Goal: Information Seeking & Learning: Find specific fact

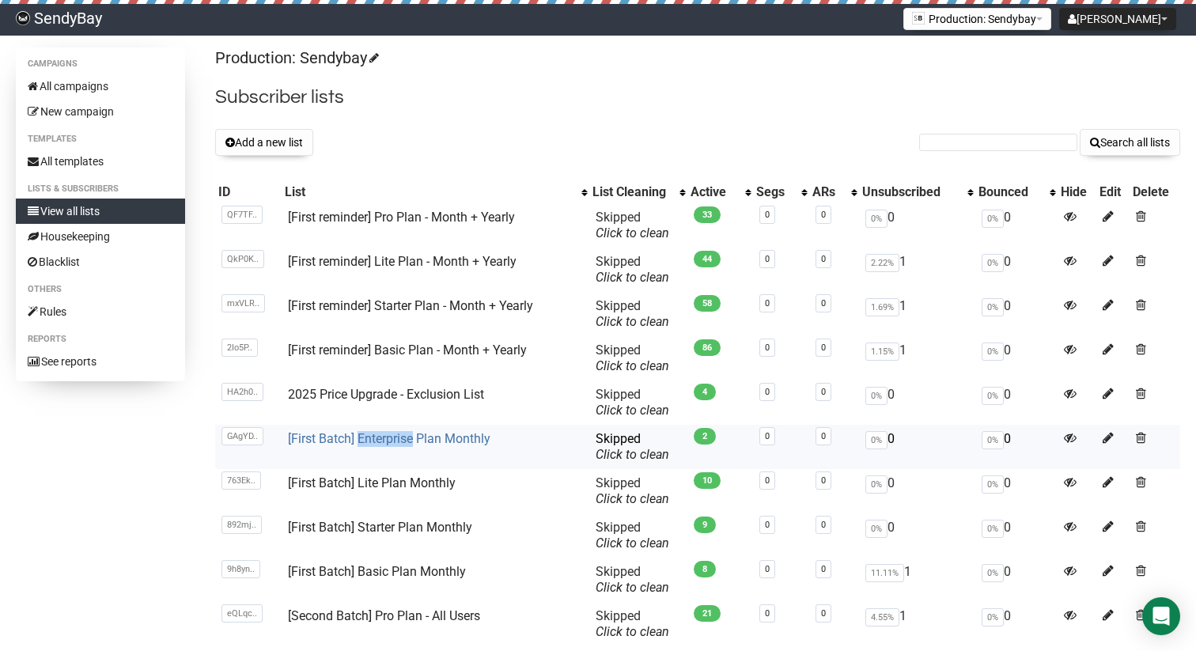
click at [430, 437] on link "[First Batch] Enterprise Plan Monthly" at bounding box center [389, 438] width 203 height 15
click at [408, 434] on link "[First Batch] Enterprise Plan Monthly" at bounding box center [389, 438] width 203 height 15
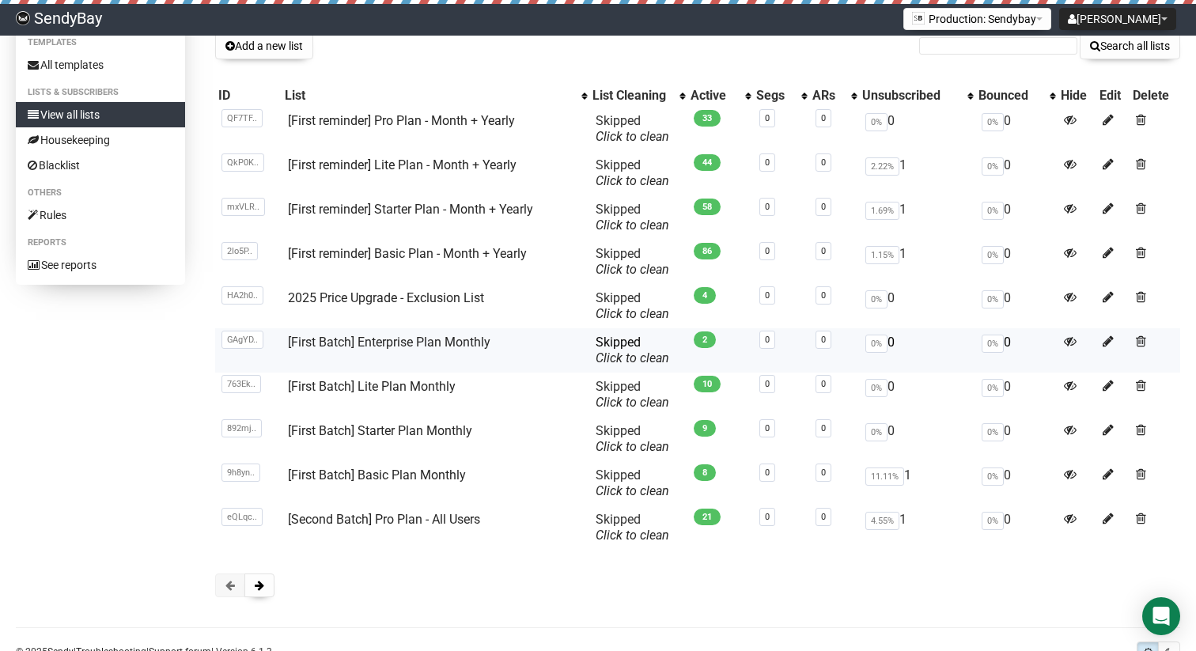
scroll to position [114, 0]
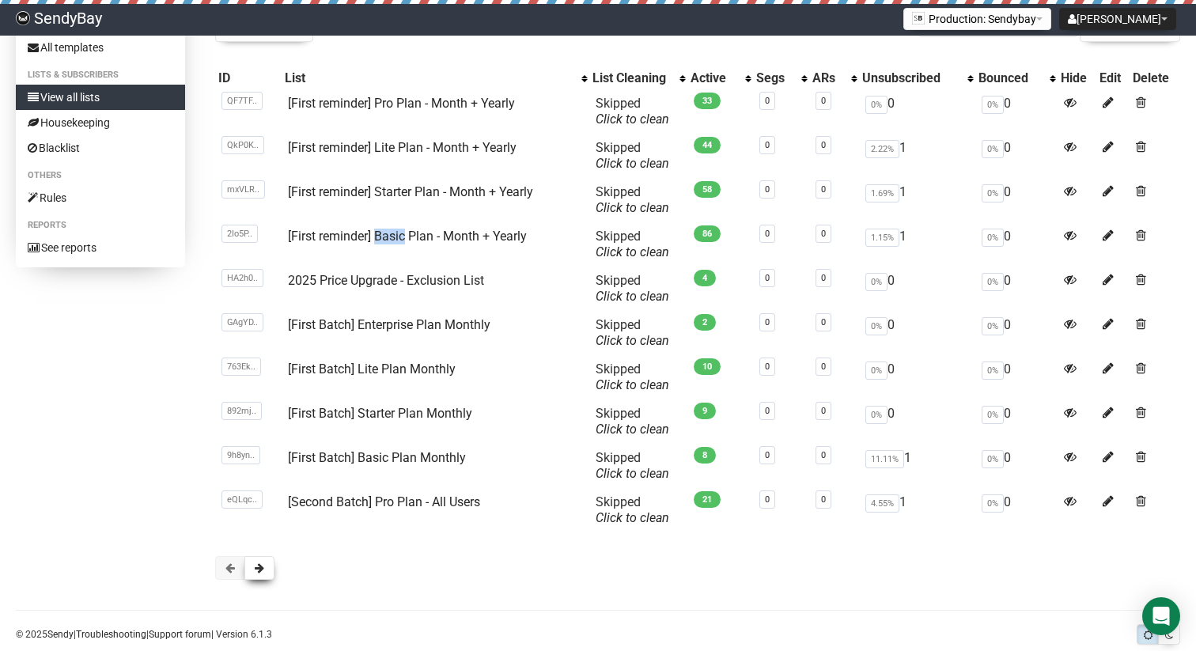
click at [267, 563] on button at bounding box center [260, 568] width 30 height 24
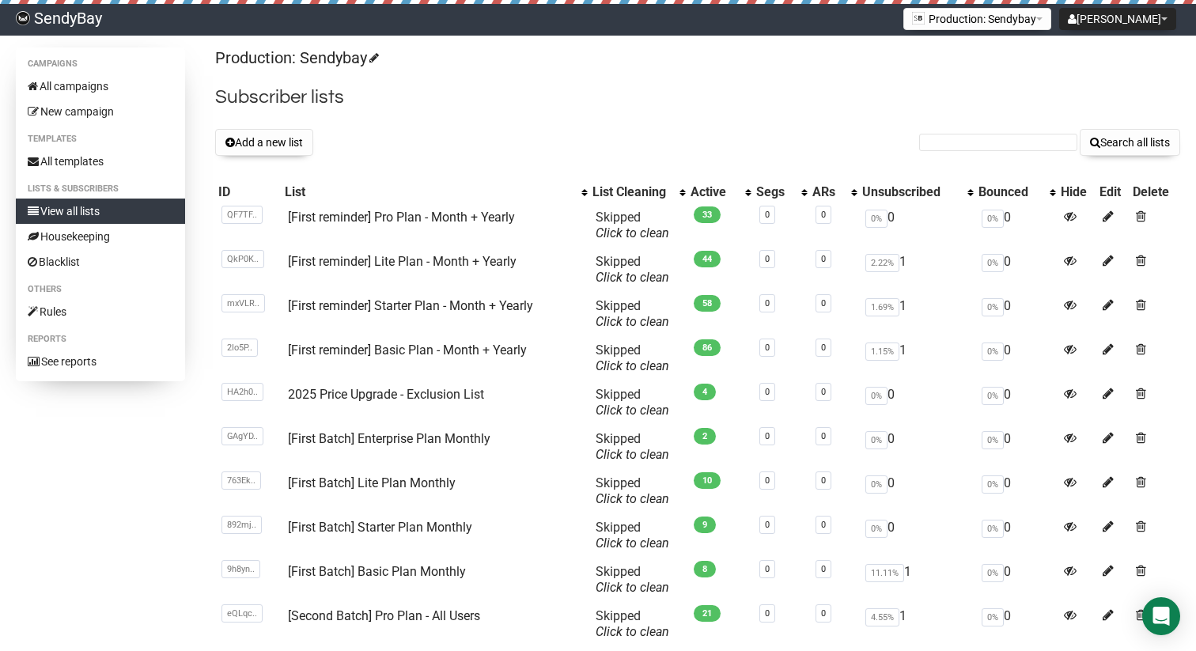
scroll to position [112, 0]
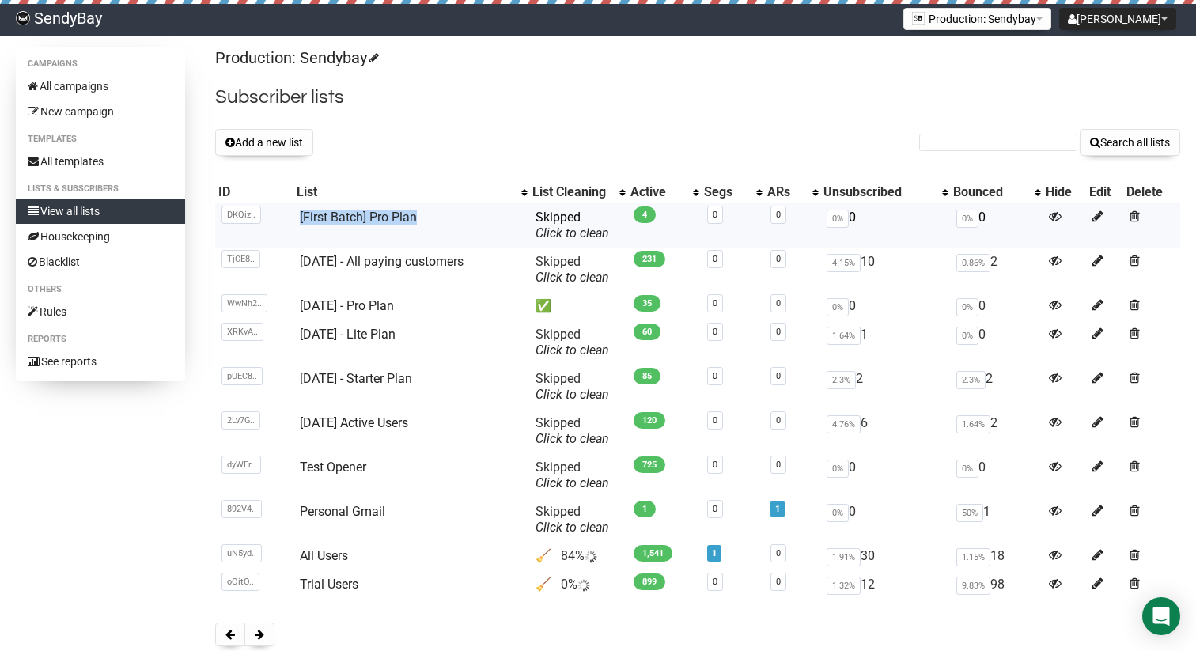
copy link "[First Batch] Pro Plan"
drag, startPoint x: 438, startPoint y: 215, endPoint x: 294, endPoint y: 217, distance: 144.8
click at [294, 217] on td "[First Batch] Pro Plan" at bounding box center [412, 225] width 237 height 44
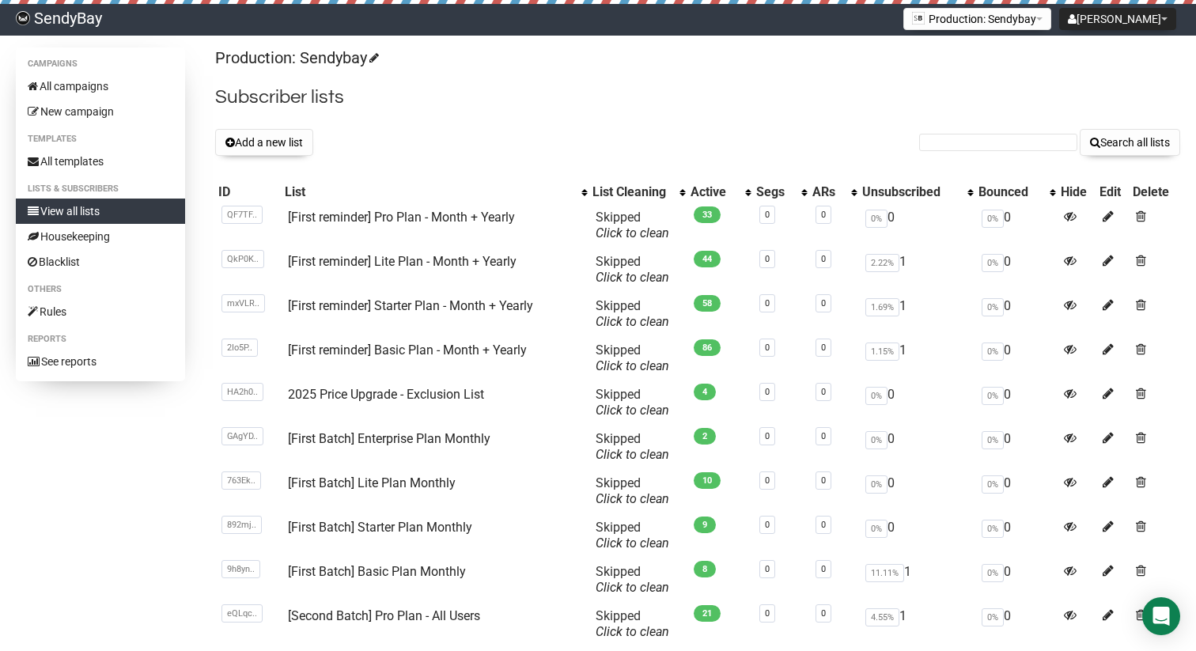
scroll to position [143, 0]
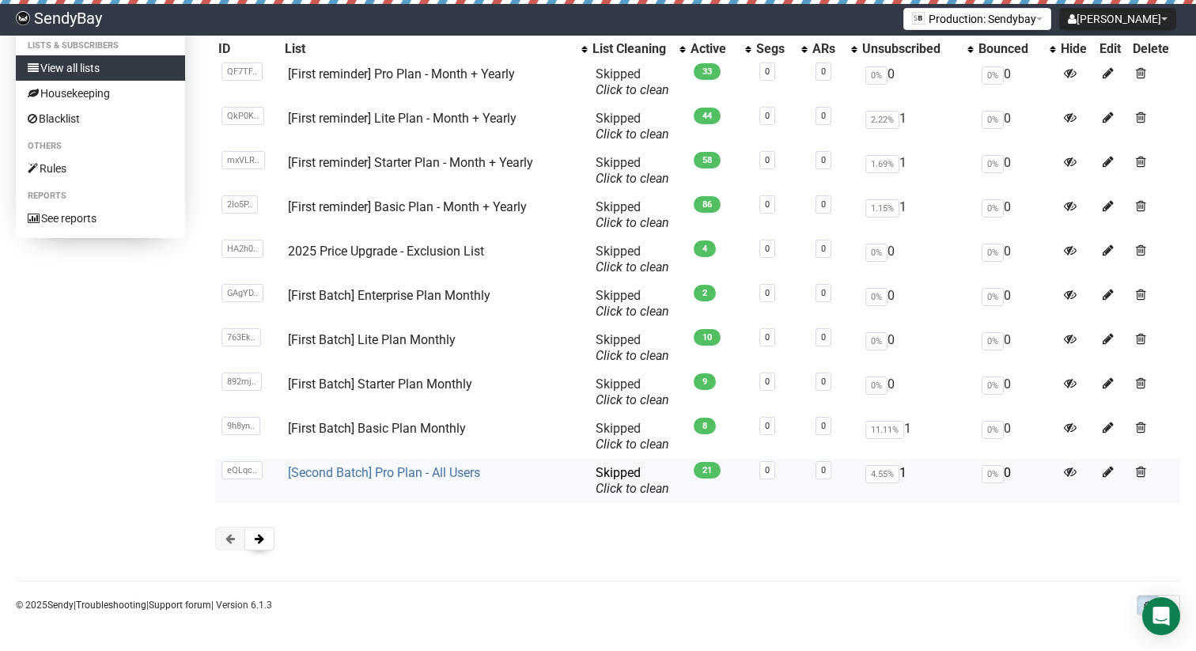
click at [354, 473] on link "[Second Batch] Pro Plan - All Users" at bounding box center [384, 472] width 192 height 15
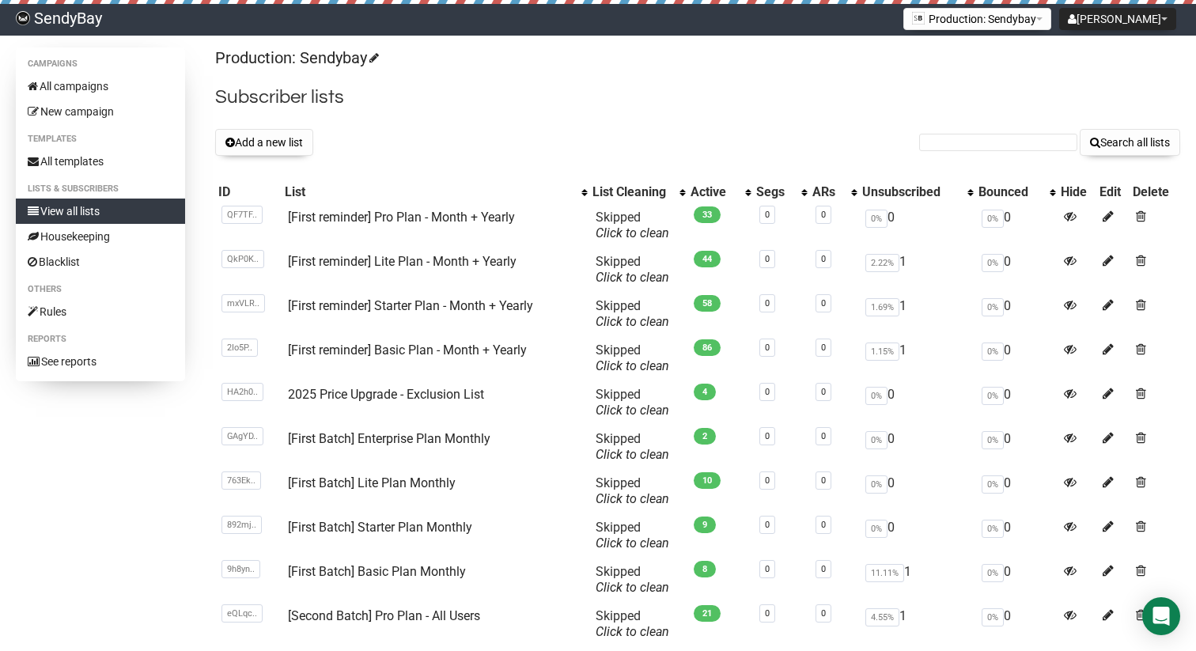
scroll to position [139, 0]
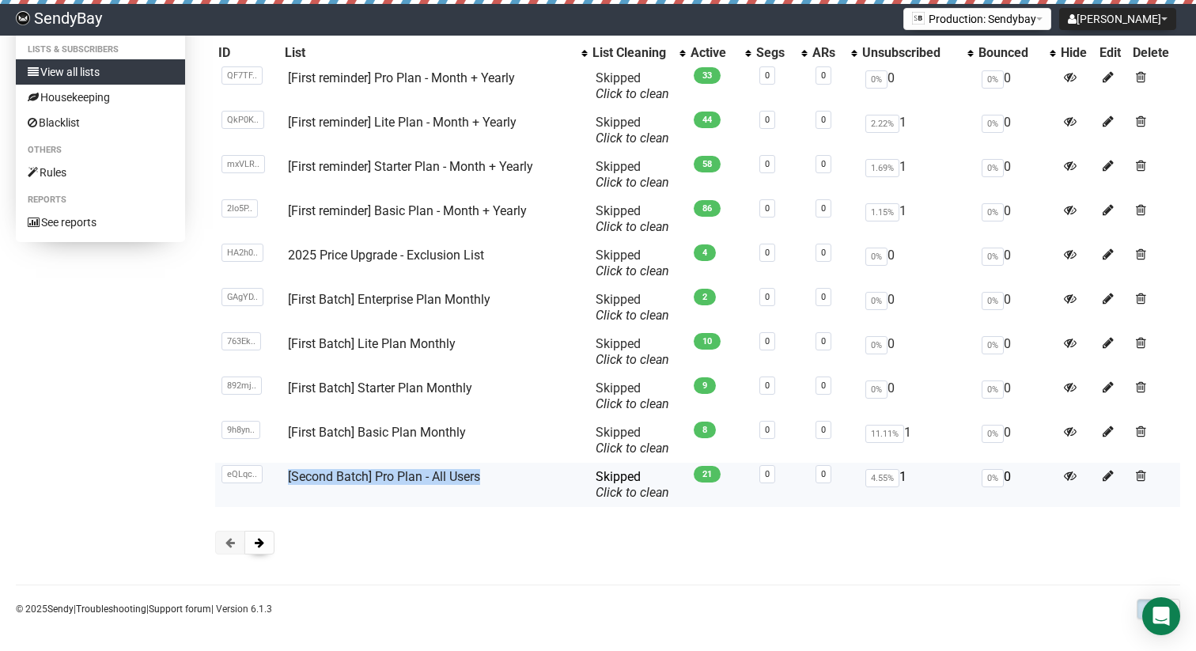
drag, startPoint x: 525, startPoint y: 486, endPoint x: 277, endPoint y: 476, distance: 248.6
click at [277, 476] on tr "eQLqc.. eQLqc88763k4LCfSwvLuXbpw [Second Batch] Pro Plan - All Users Skipped Yo…" at bounding box center [697, 485] width 965 height 44
copy tr "eQLqc88763k4LCfSwvLuXbpw [Second Batch] Pro Plan - All Users"
click at [256, 546] on span at bounding box center [259, 542] width 9 height 11
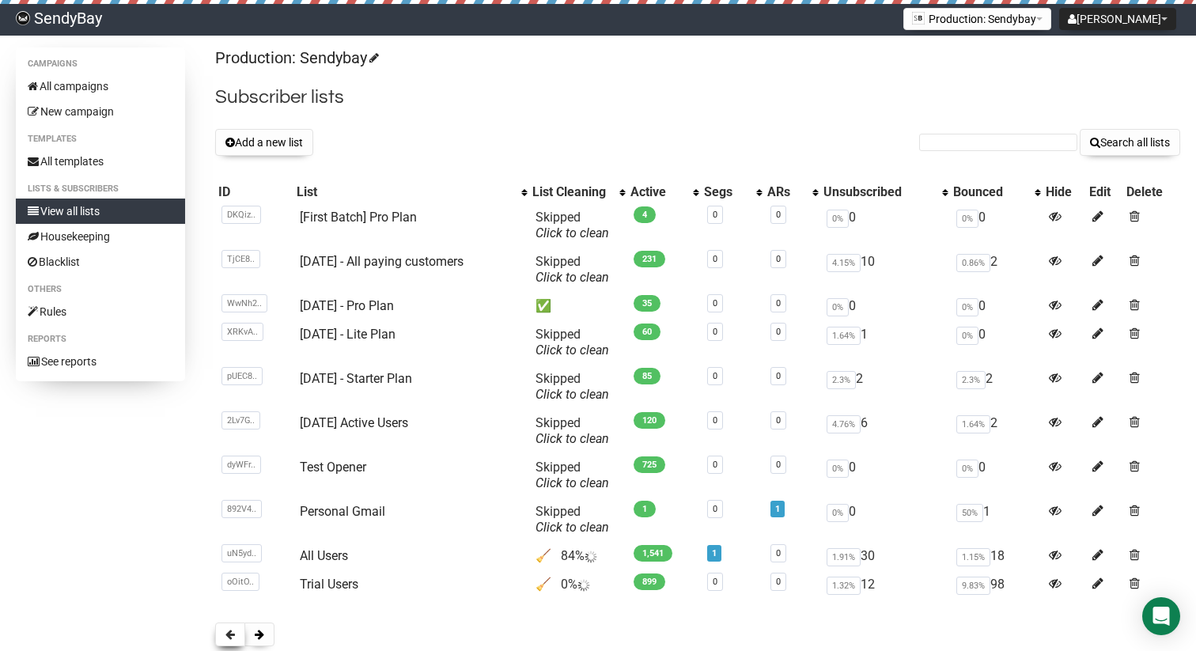
click at [228, 635] on span at bounding box center [230, 634] width 9 height 11
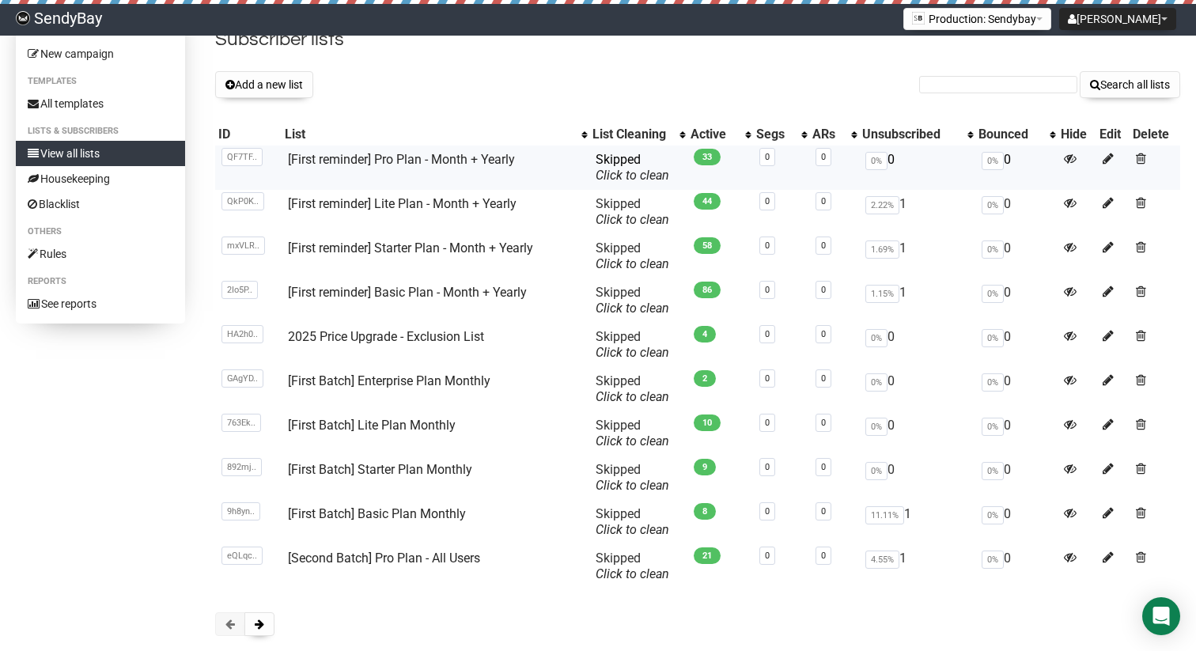
scroll to position [61, 0]
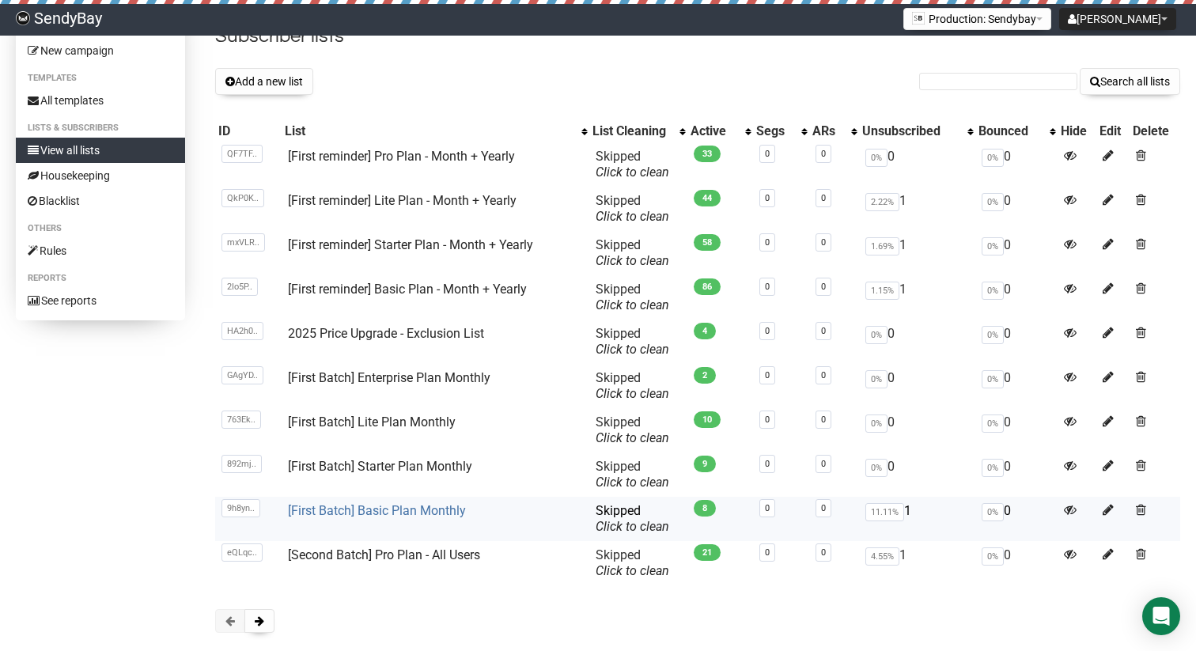
click at [418, 510] on link "[First Batch] Basic Plan Monthly" at bounding box center [377, 510] width 178 height 15
click at [949, 78] on input "text" at bounding box center [998, 81] width 158 height 17
type input "pro"
click at [1080, 68] on button "Search all lists" at bounding box center [1130, 81] width 100 height 27
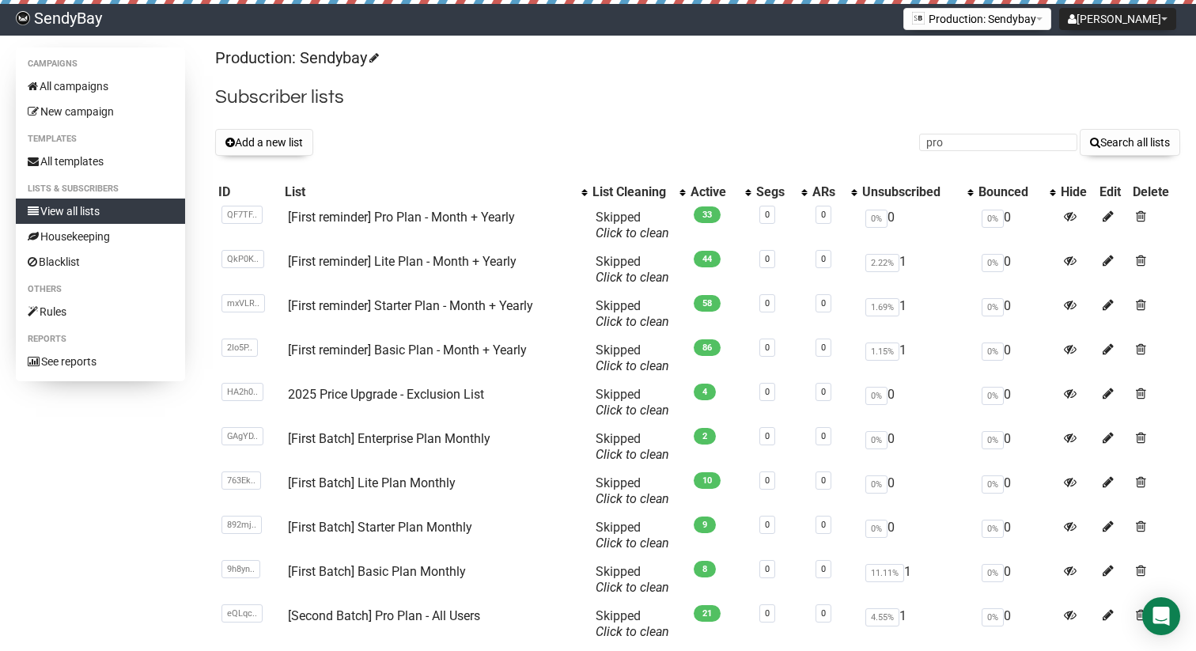
scroll to position [56, 0]
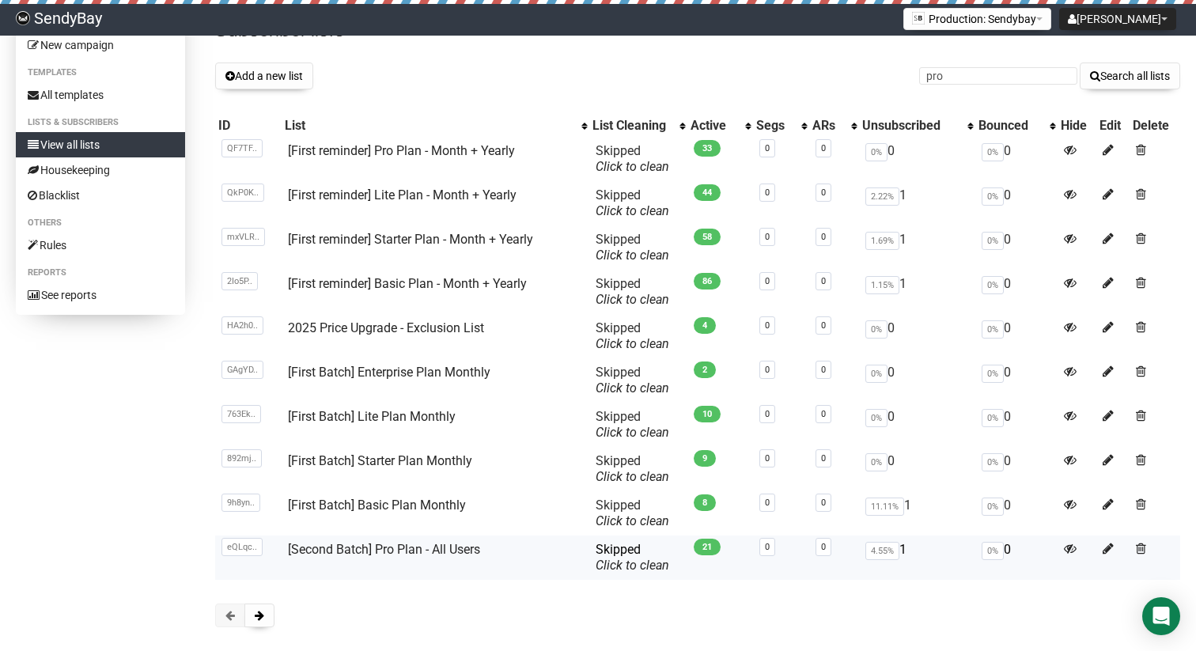
scroll to position [48, 0]
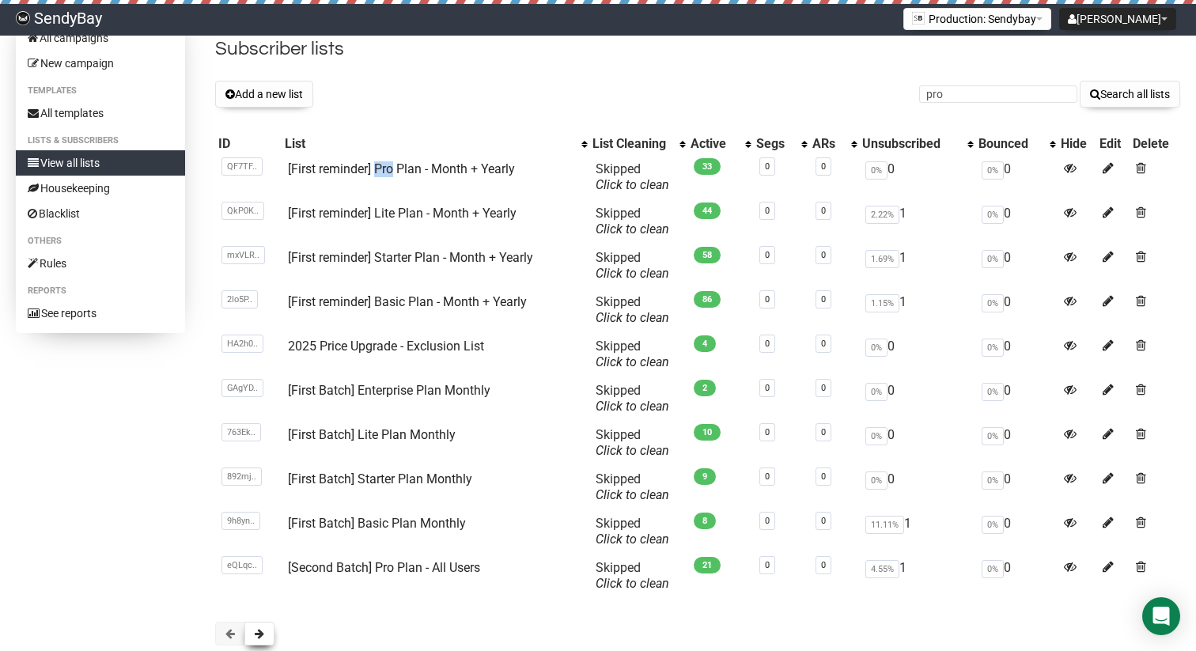
click at [259, 626] on button at bounding box center [260, 634] width 30 height 24
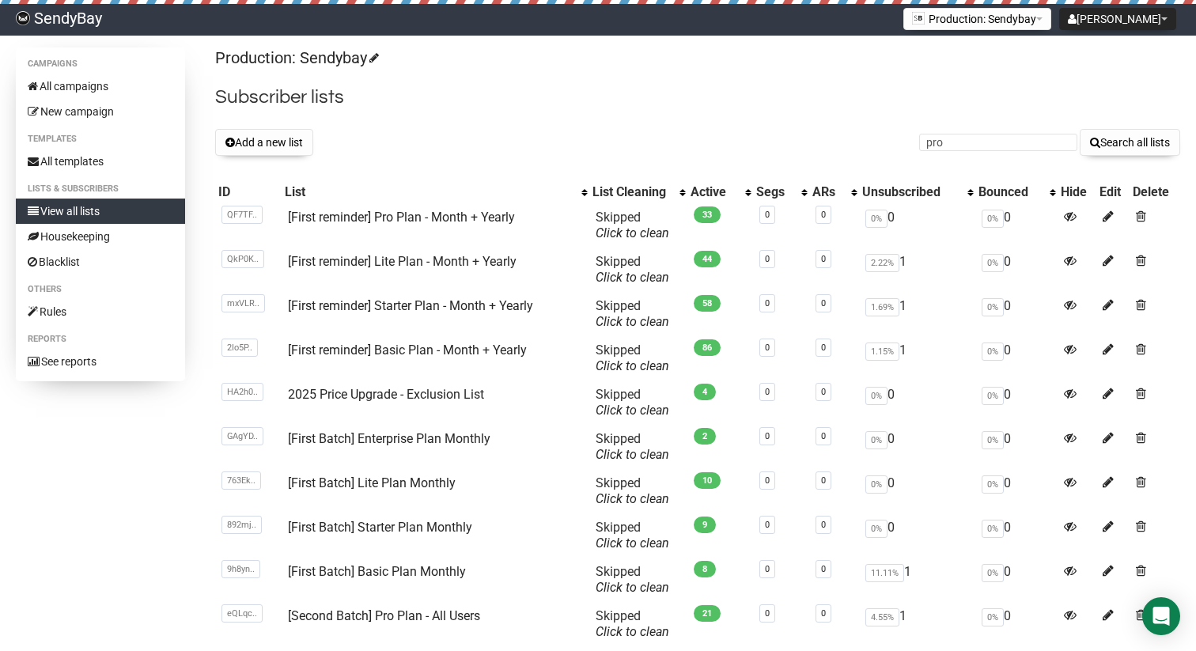
scroll to position [47, 0]
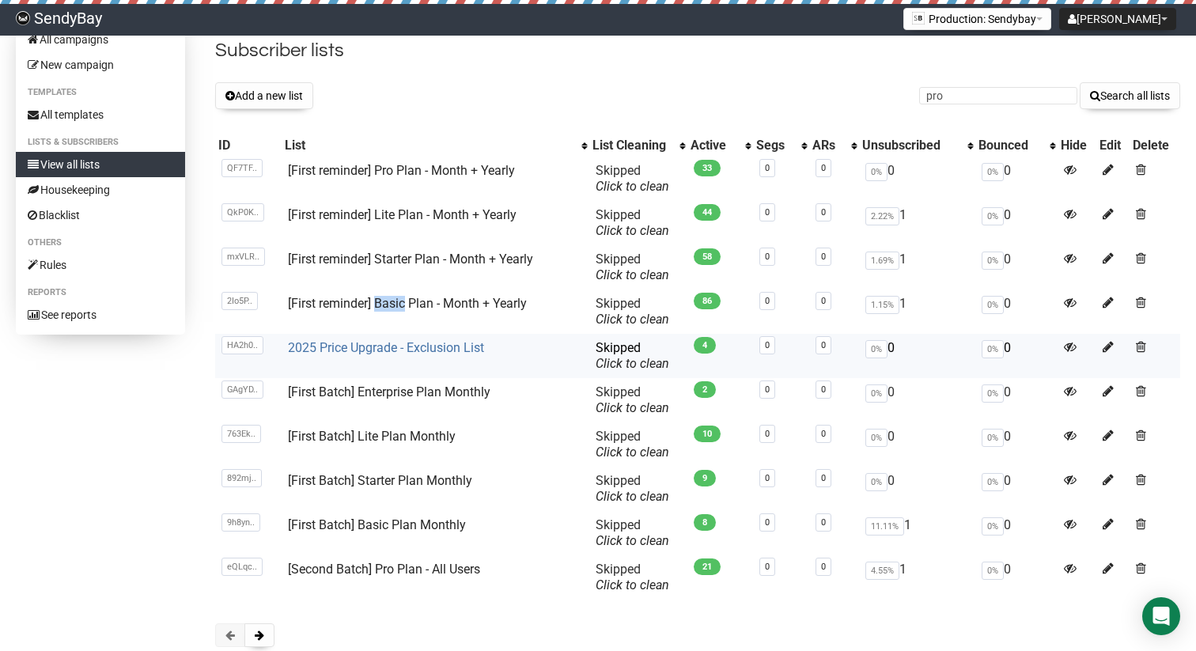
click at [438, 345] on link "2025 Price Upgrade - Exclusion List" at bounding box center [386, 347] width 196 height 15
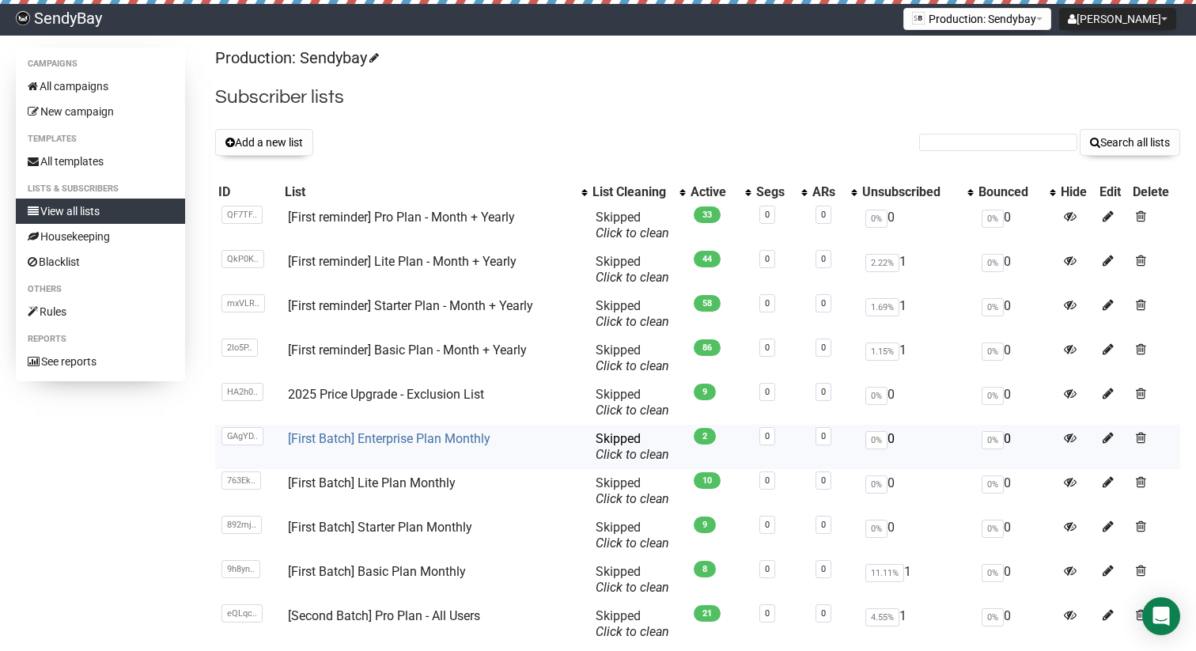
click at [414, 436] on link "[First Batch] Enterprise Plan Monthly" at bounding box center [389, 438] width 203 height 15
click at [431, 222] on link "[First reminder] Pro Plan - Month + Yearly" at bounding box center [401, 217] width 227 height 15
click at [406, 212] on link "[First reminder] Pro Plan - Month + Yearly" at bounding box center [401, 217] width 227 height 15
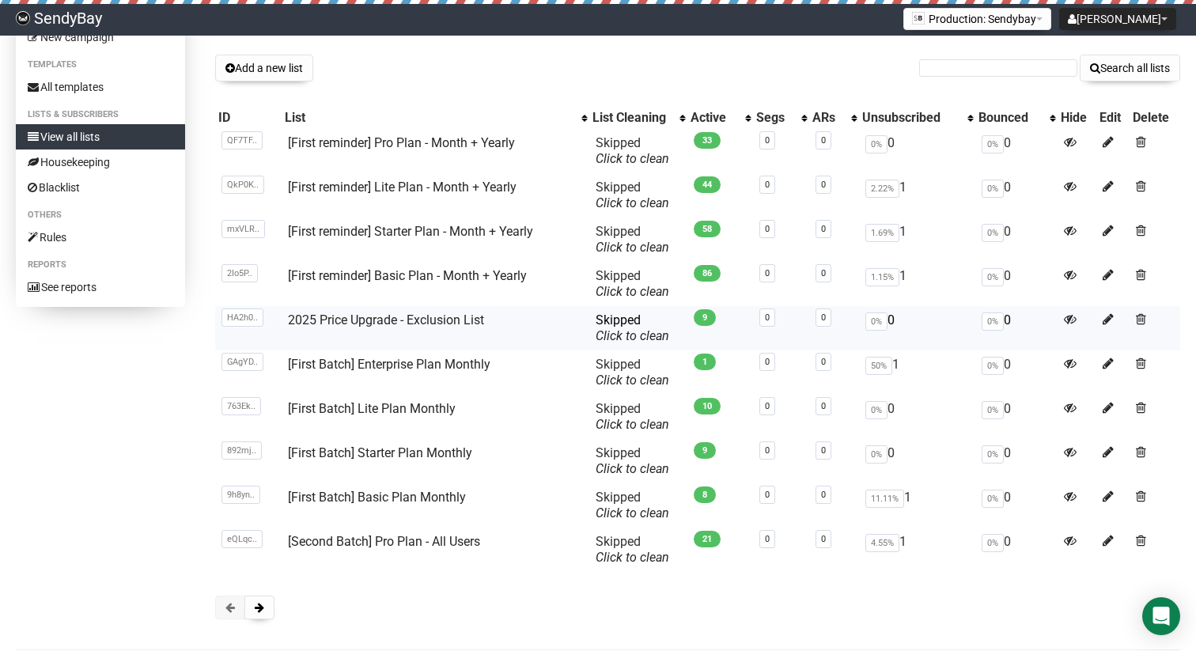
scroll to position [104, 0]
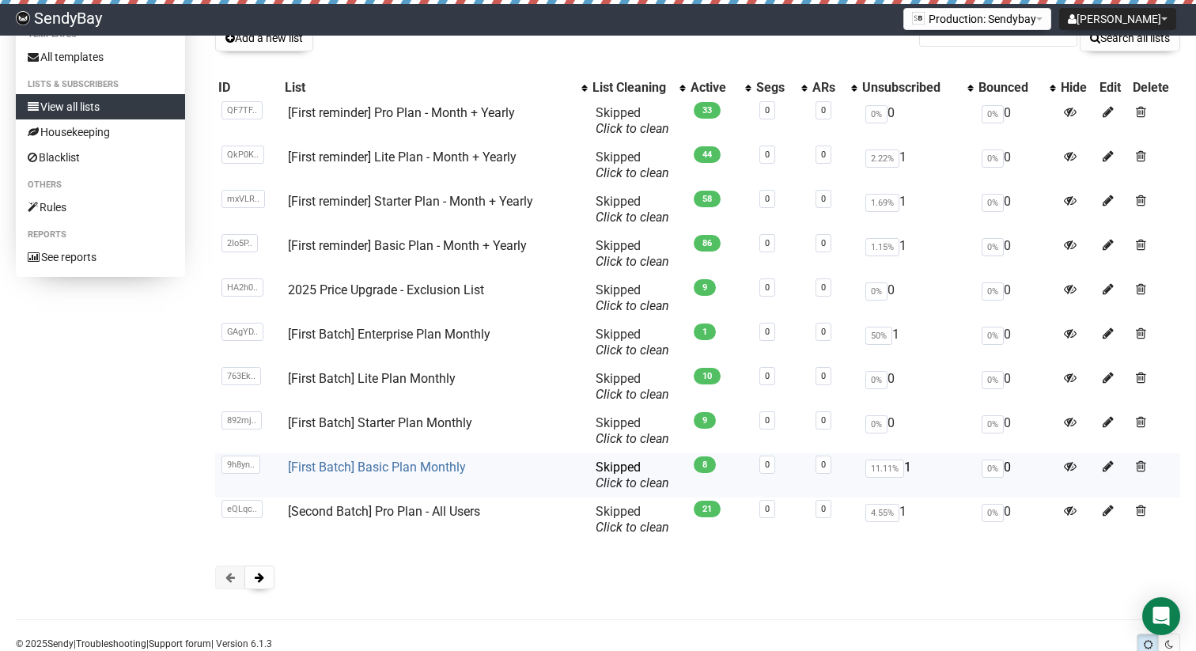
click at [431, 469] on link "[First Batch] Basic Plan Monthly" at bounding box center [377, 467] width 178 height 15
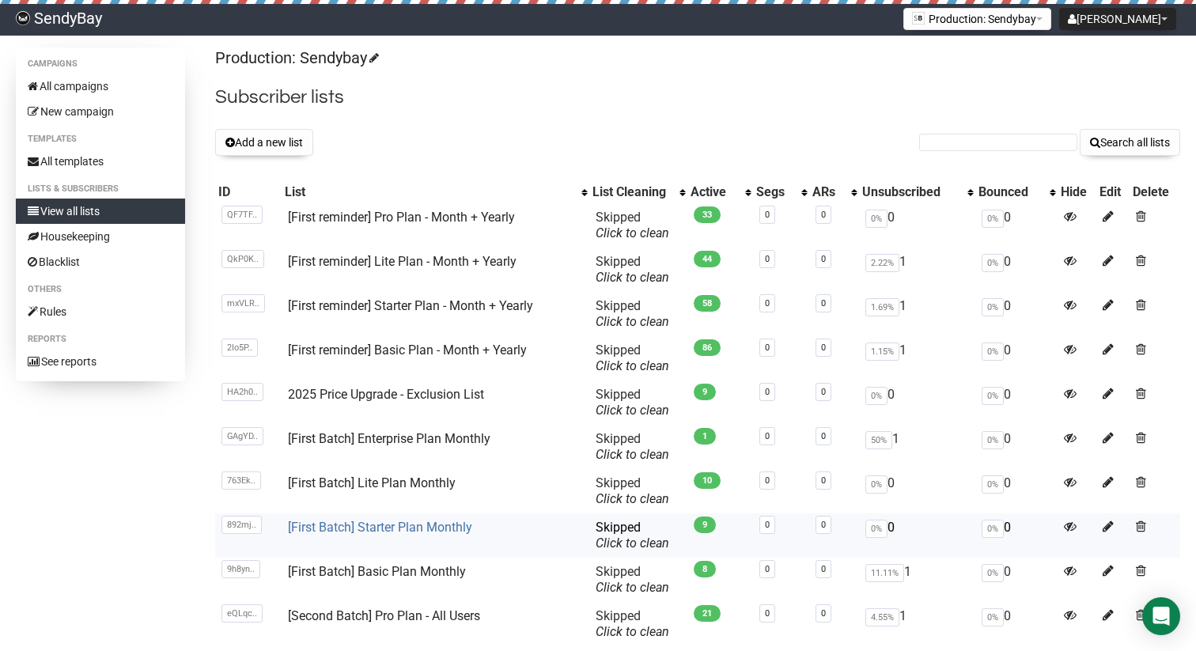
click at [414, 529] on link "[First Batch] Starter Plan Monthly" at bounding box center [380, 527] width 184 height 15
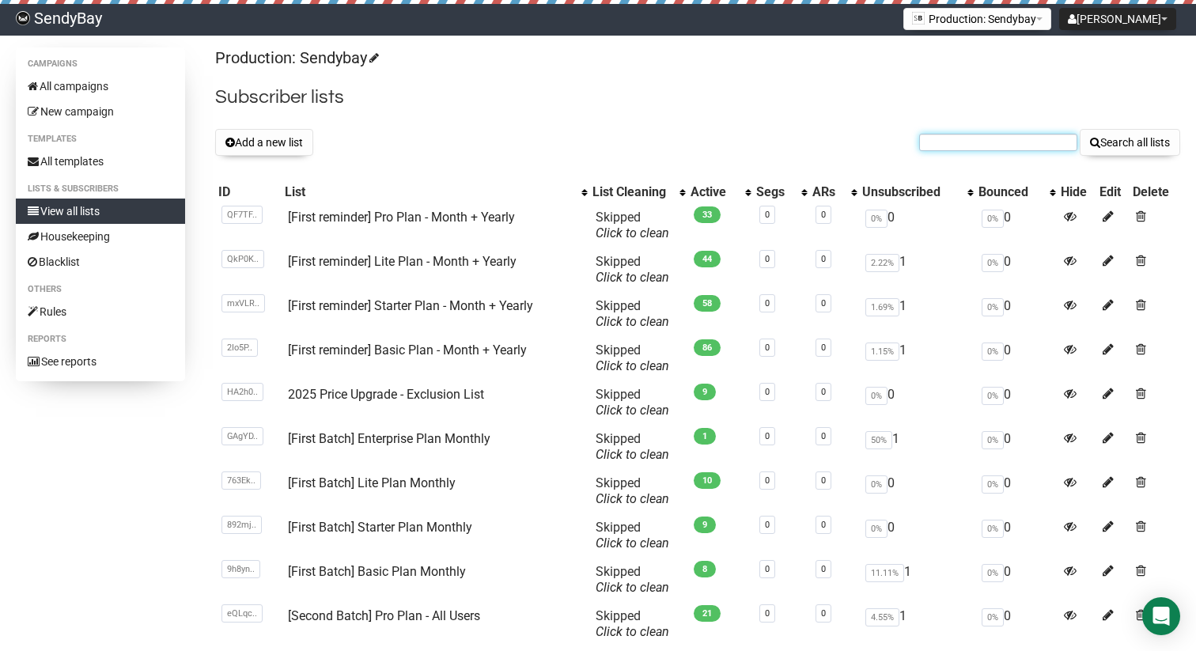
click at [1016, 136] on input "text" at bounding box center [998, 142] width 158 height 17
paste input "luxetechgentrading@gmail.com"
type input "luxetechgentrading@gmail.com"
click at [1080, 129] on button "Search all lists" at bounding box center [1130, 142] width 100 height 27
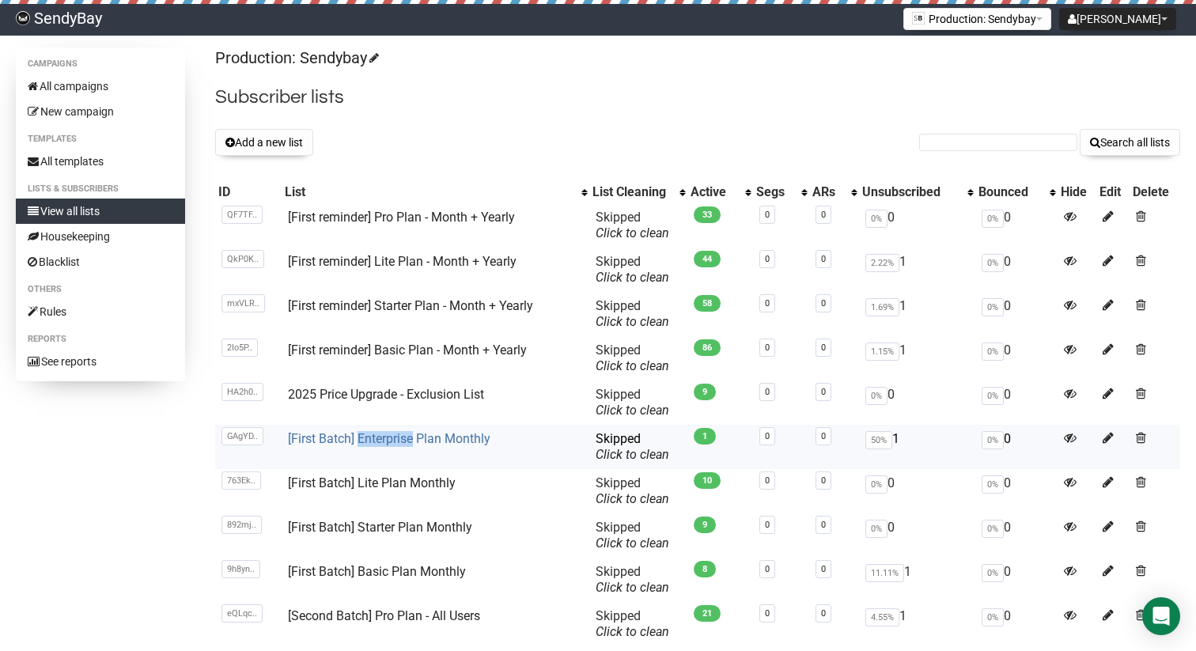
click at [426, 436] on link "[First Batch] Enterprise Plan Monthly" at bounding box center [389, 438] width 203 height 15
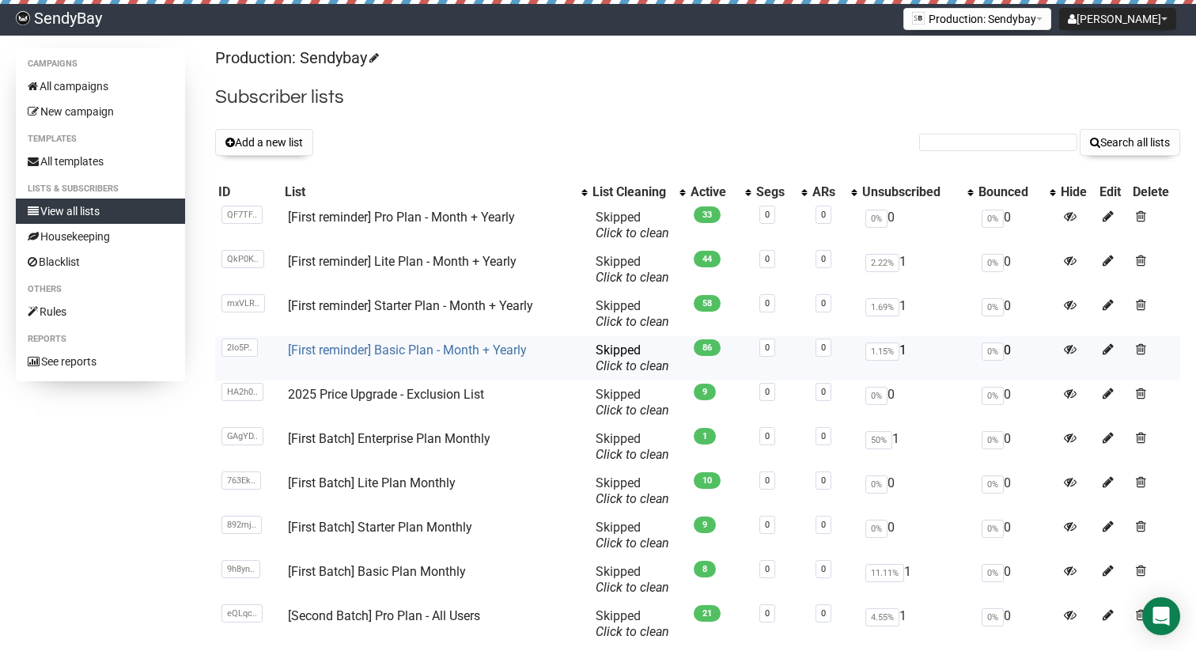
click at [458, 344] on link "[First reminder] Basic Plan - Month + Yearly" at bounding box center [407, 350] width 239 height 15
click at [424, 400] on link "2025 Price Upgrade - Exclusion List" at bounding box center [386, 394] width 196 height 15
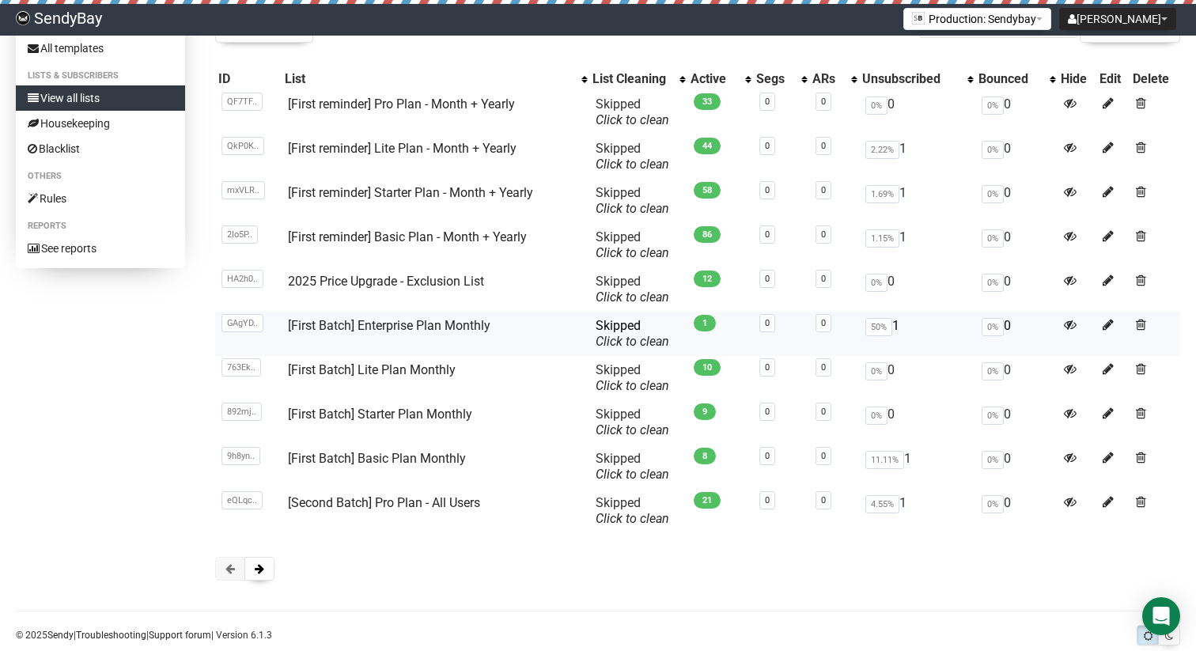
scroll to position [116, 0]
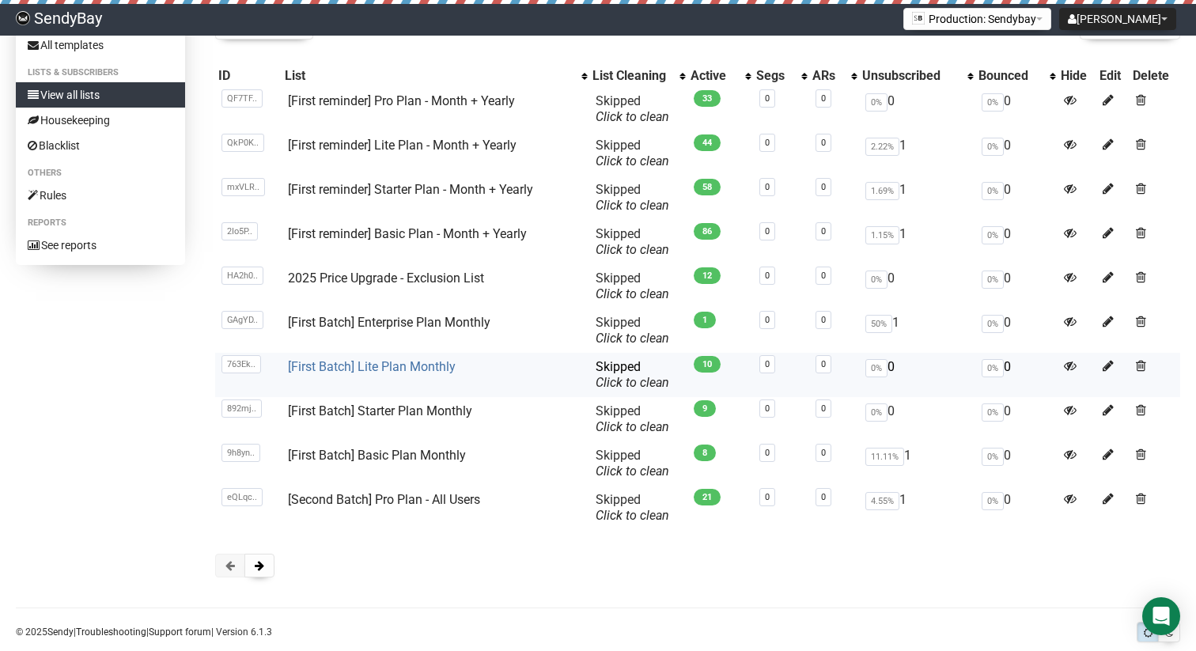
click at [419, 365] on link "[First Batch] Lite Plan Monthly" at bounding box center [372, 366] width 168 height 15
click at [445, 145] on link "[First reminder] Lite Plan - Month + Yearly" at bounding box center [402, 145] width 229 height 15
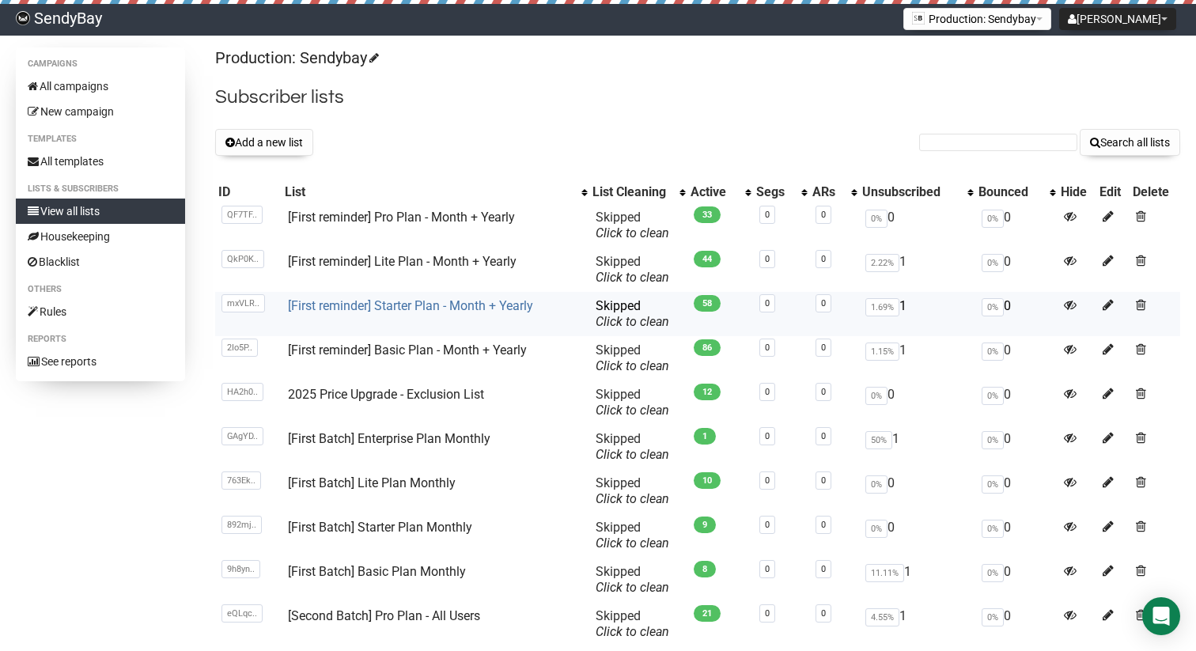
click at [391, 304] on link "[First reminder] Starter Plan - Month + Yearly" at bounding box center [410, 305] width 245 height 15
click at [457, 347] on link "[First reminder] Basic Plan - Month + Yearly" at bounding box center [407, 350] width 239 height 15
click at [443, 305] on link "[First reminder] Starter Plan - Month + Yearly" at bounding box center [410, 305] width 245 height 15
click at [396, 265] on link "[First reminder] Lite Plan - Month + Yearly" at bounding box center [402, 261] width 229 height 15
click at [403, 215] on link "[First reminder] Pro Plan - Month + Yearly" at bounding box center [401, 217] width 227 height 15
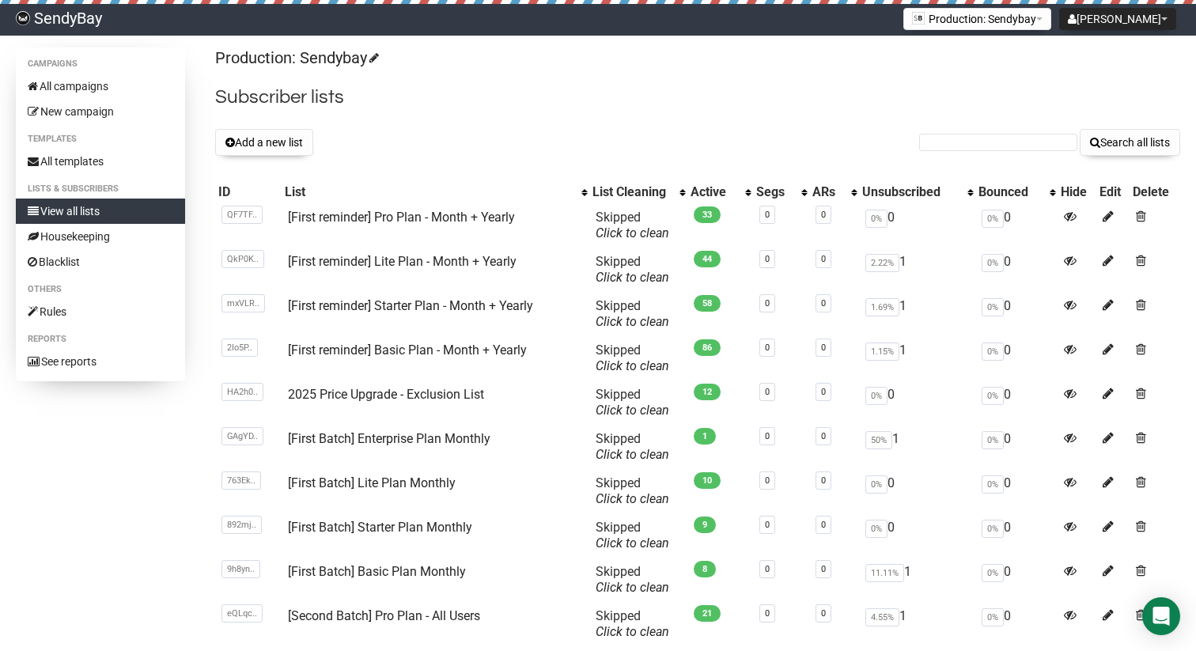
scroll to position [145, 0]
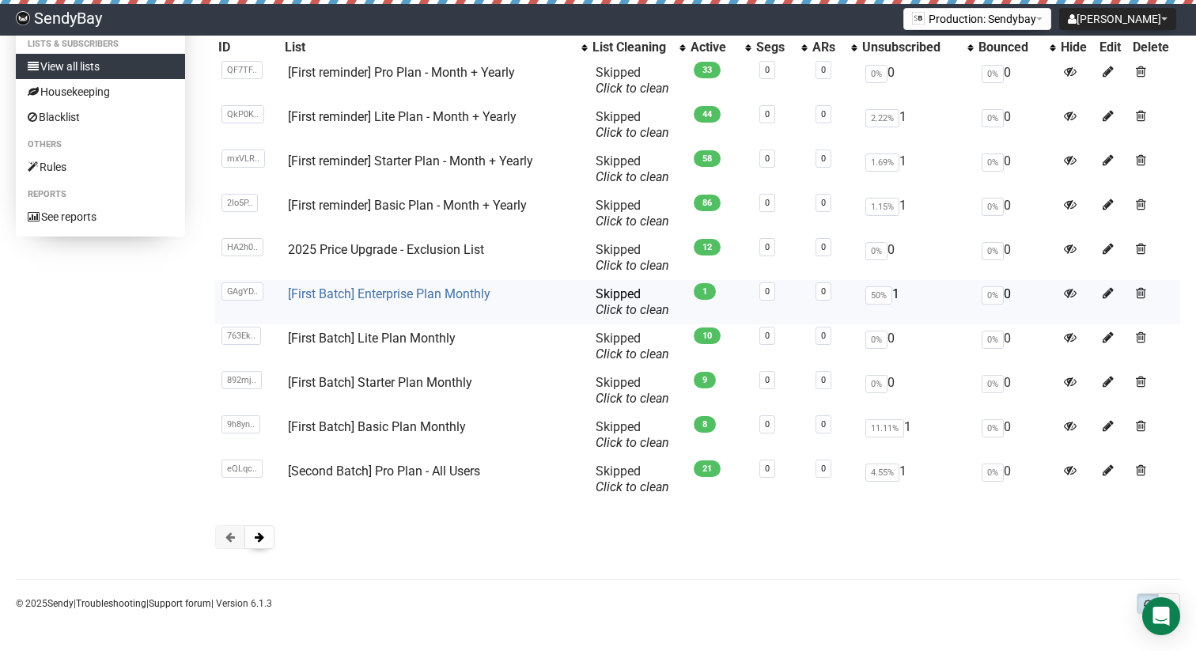
click at [424, 288] on link "[First Batch] Enterprise Plan Monthly" at bounding box center [389, 293] width 203 height 15
